Goal: Browse casually: Explore the website without a specific task or goal

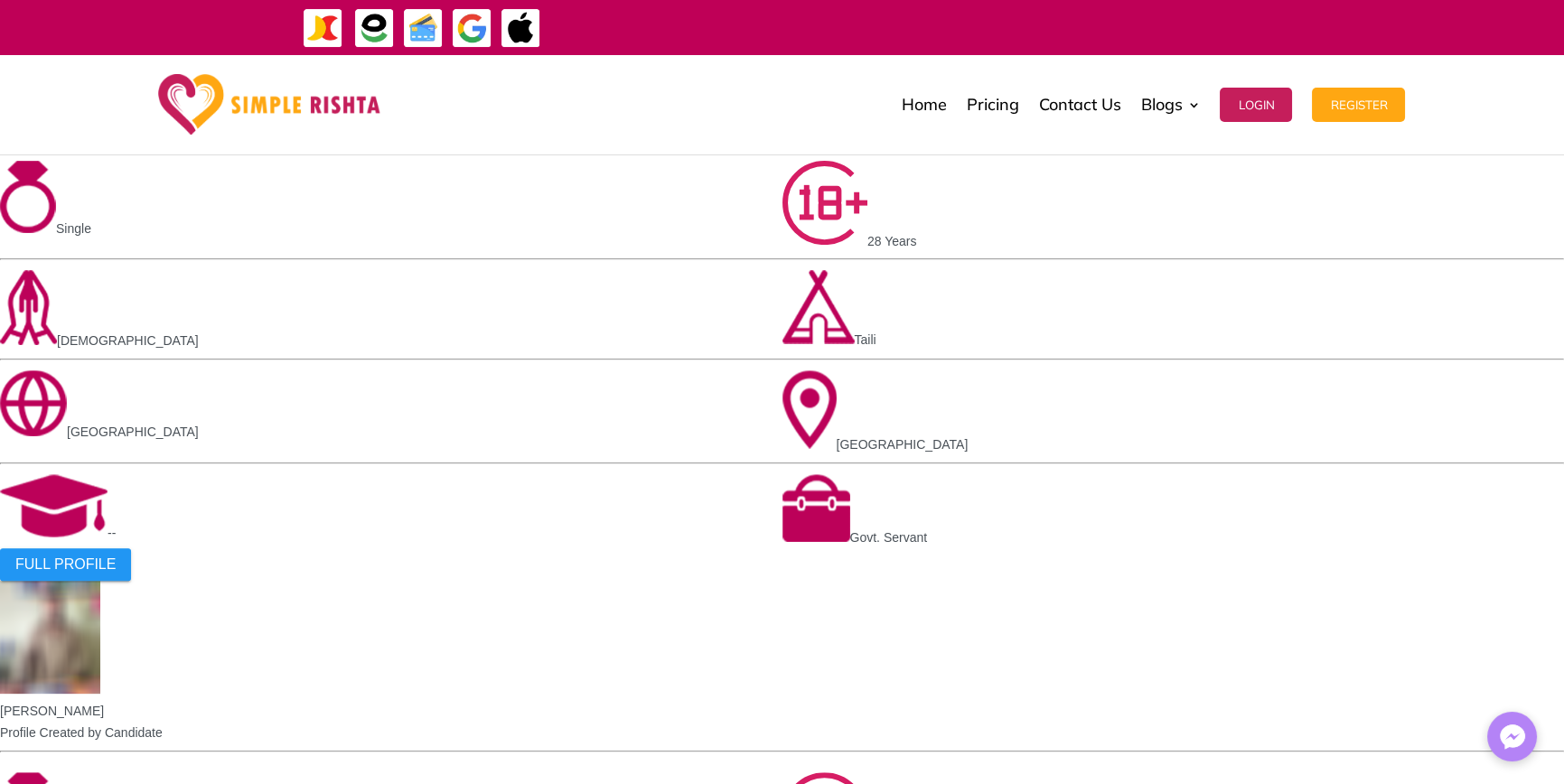
scroll to position [1778, 0]
drag, startPoint x: 613, startPoint y: 273, endPoint x: 873, endPoint y: 264, distance: 260.2
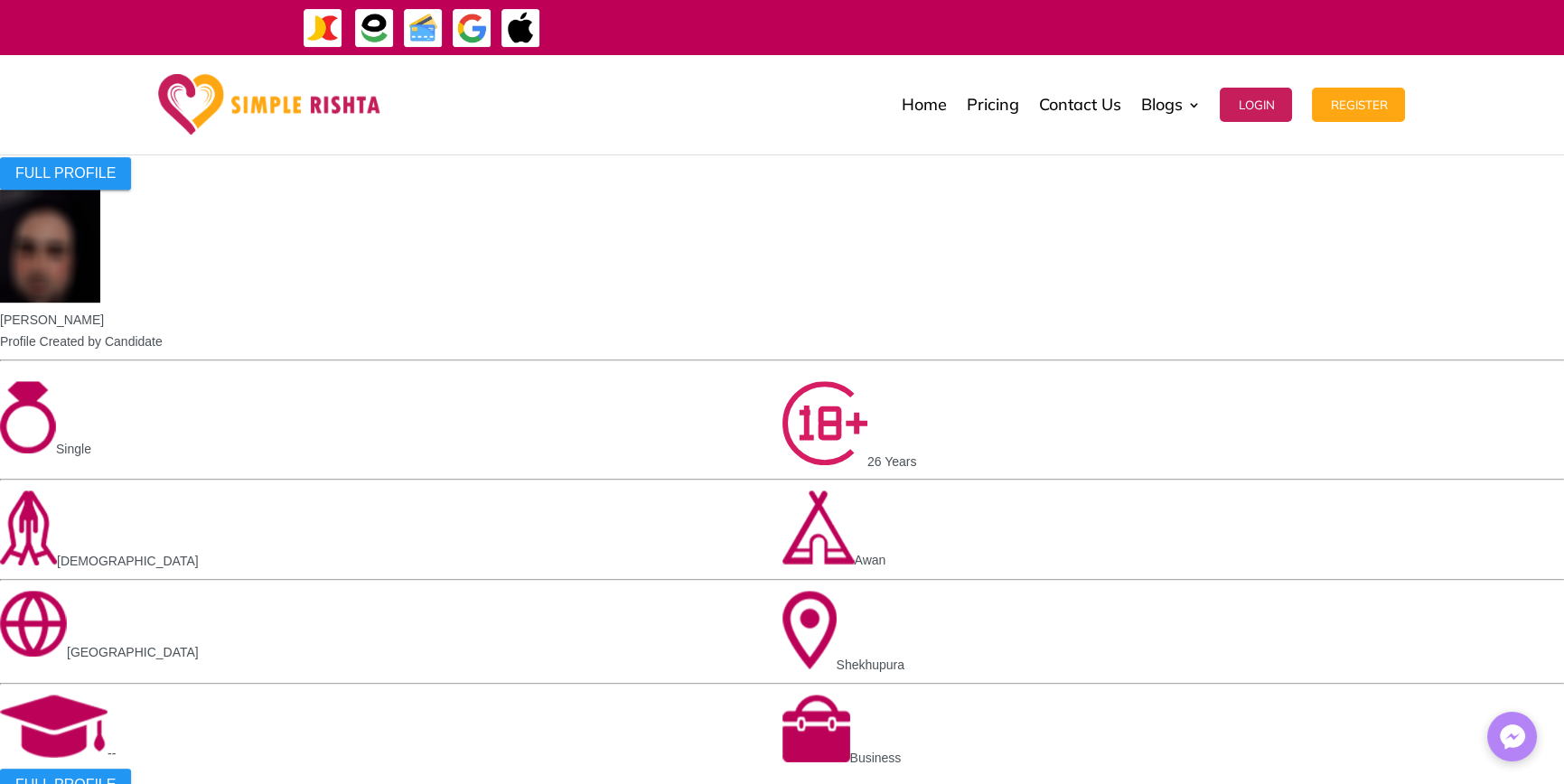
scroll to position [2771, 0]
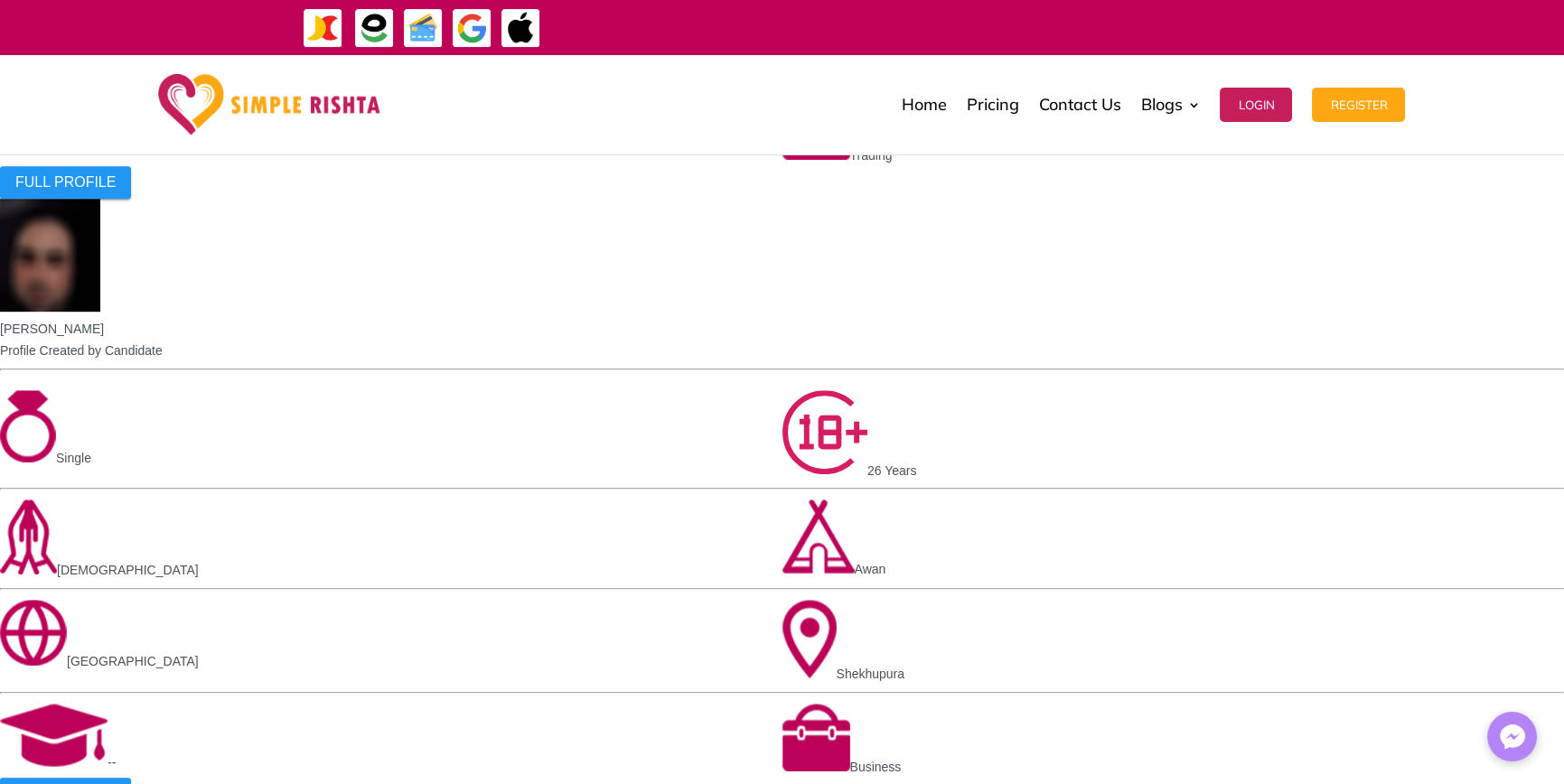
drag, startPoint x: 900, startPoint y: 450, endPoint x: 1014, endPoint y: 456, distance: 114.2
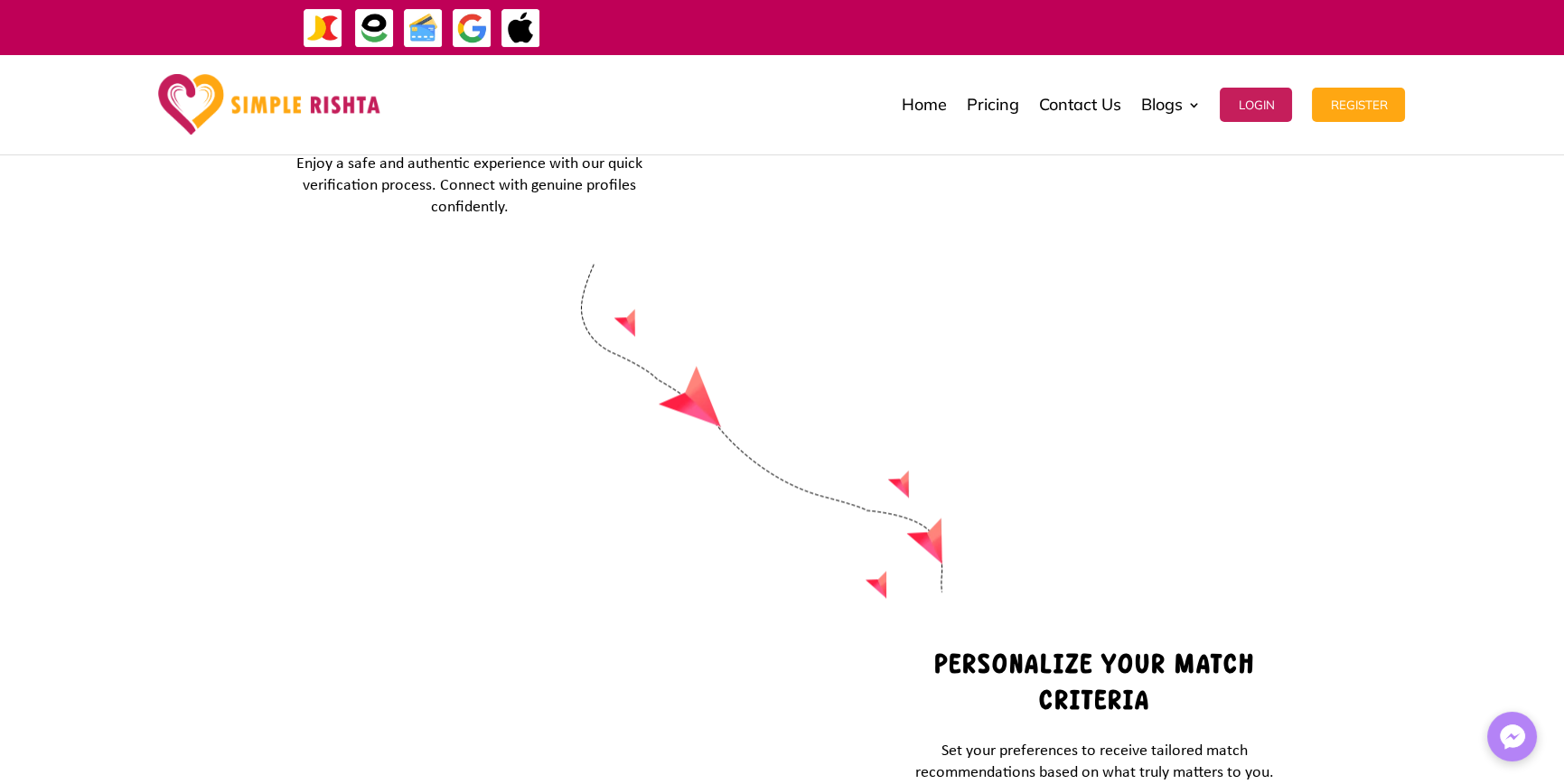
scroll to position [6746, 0]
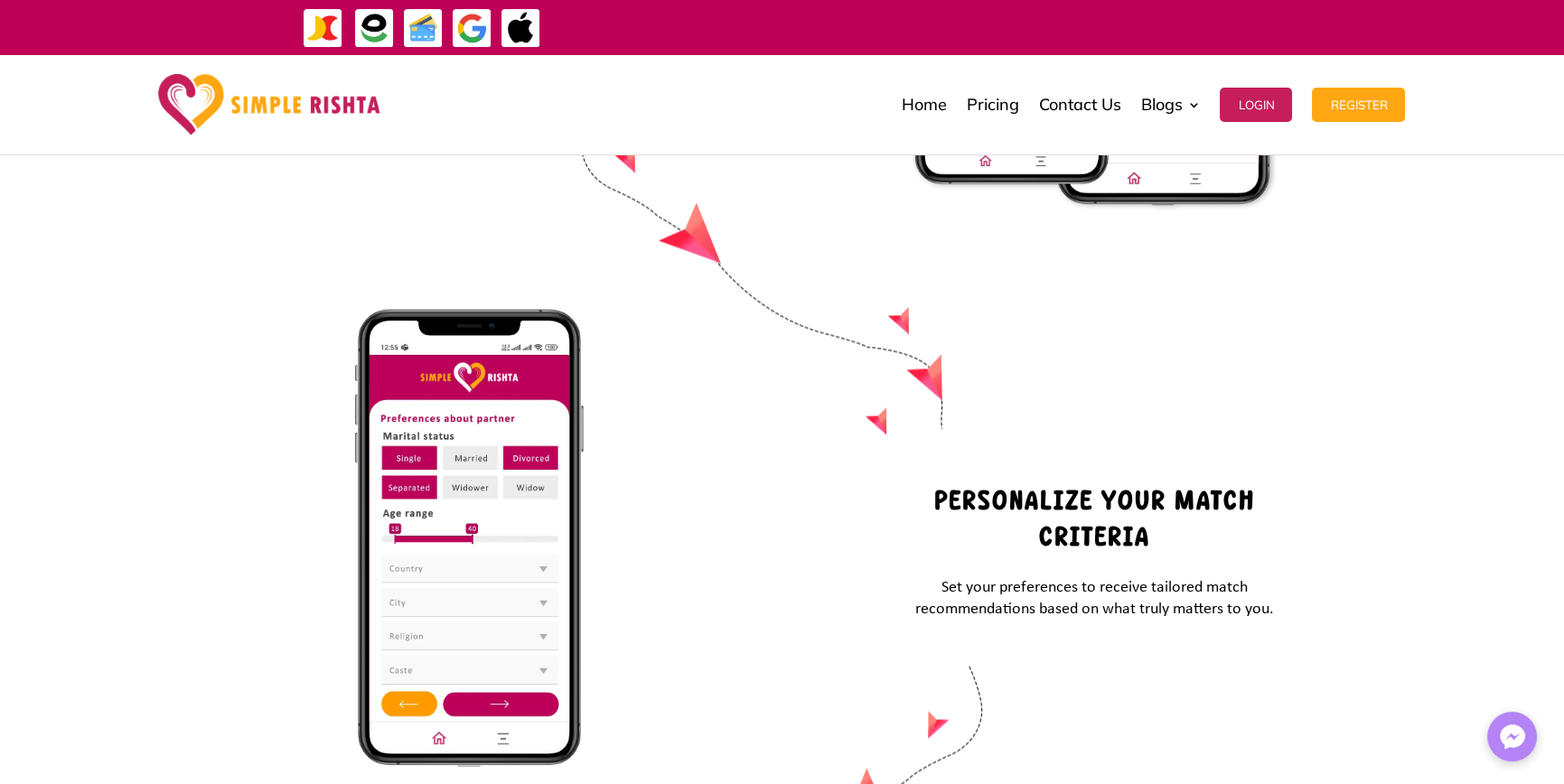
scroll to position [7198, 0]
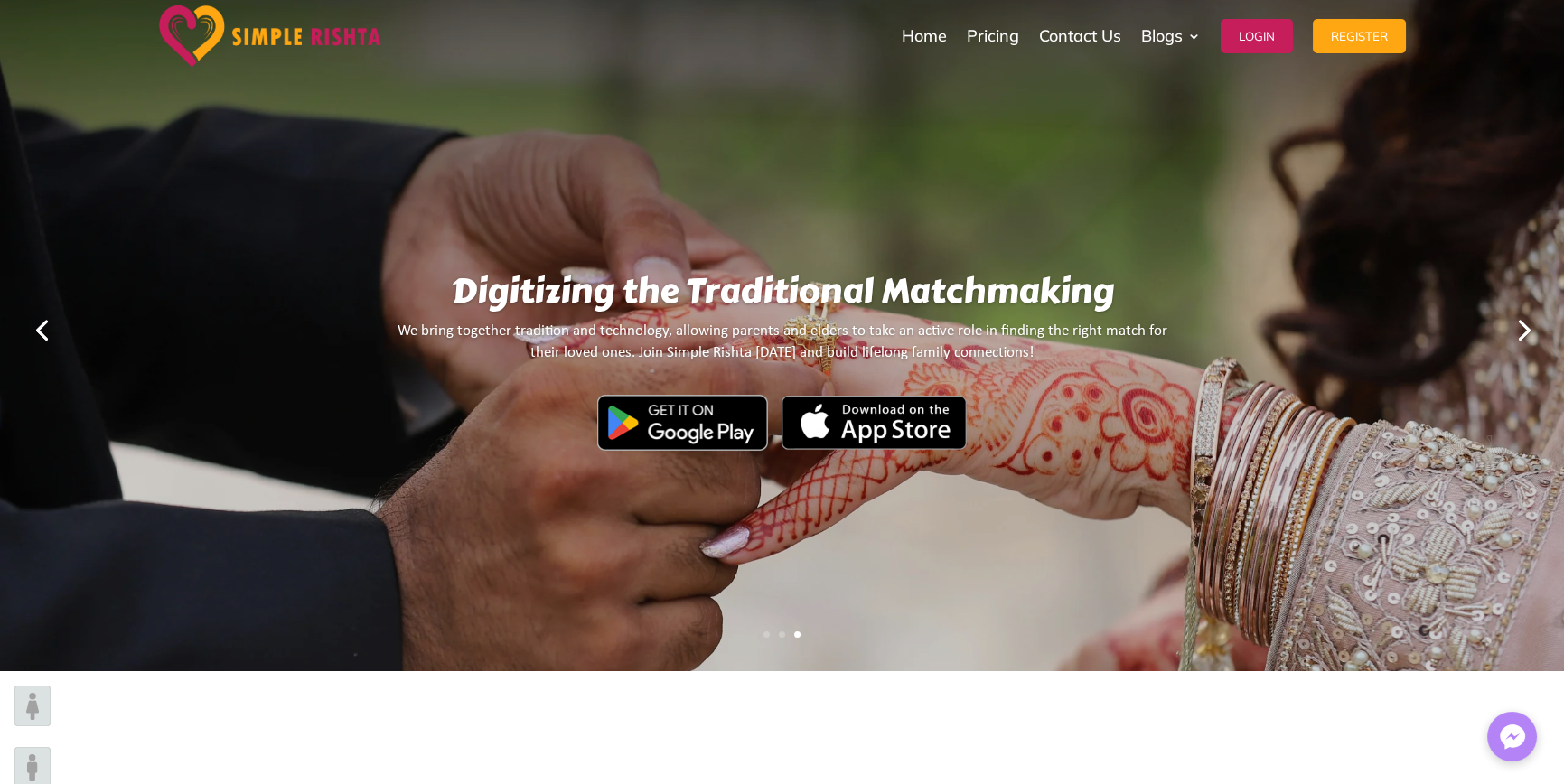
scroll to position [0, 0]
